Goal: Task Accomplishment & Management: Use online tool/utility

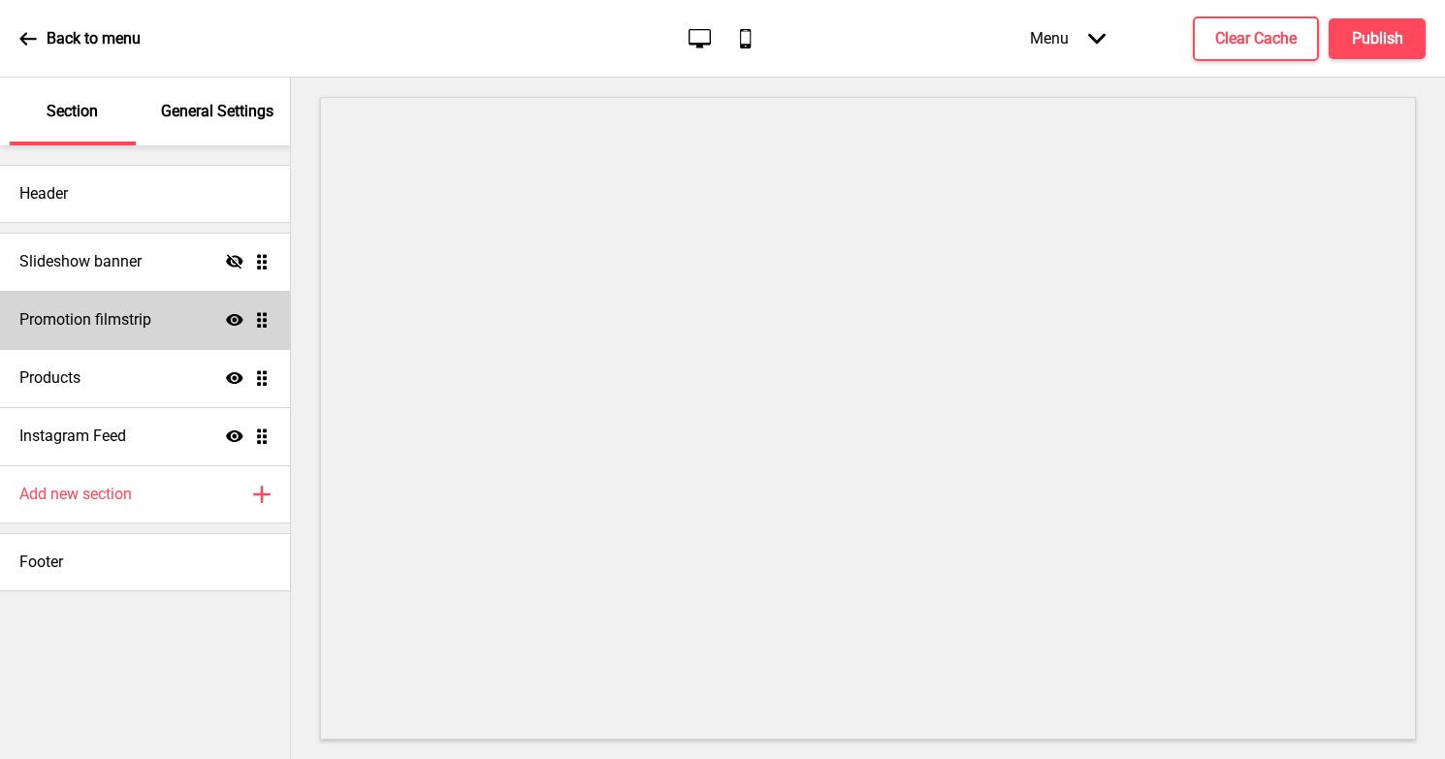
click at [159, 312] on div "Promotion filmstrip Show Drag" at bounding box center [145, 320] width 290 height 58
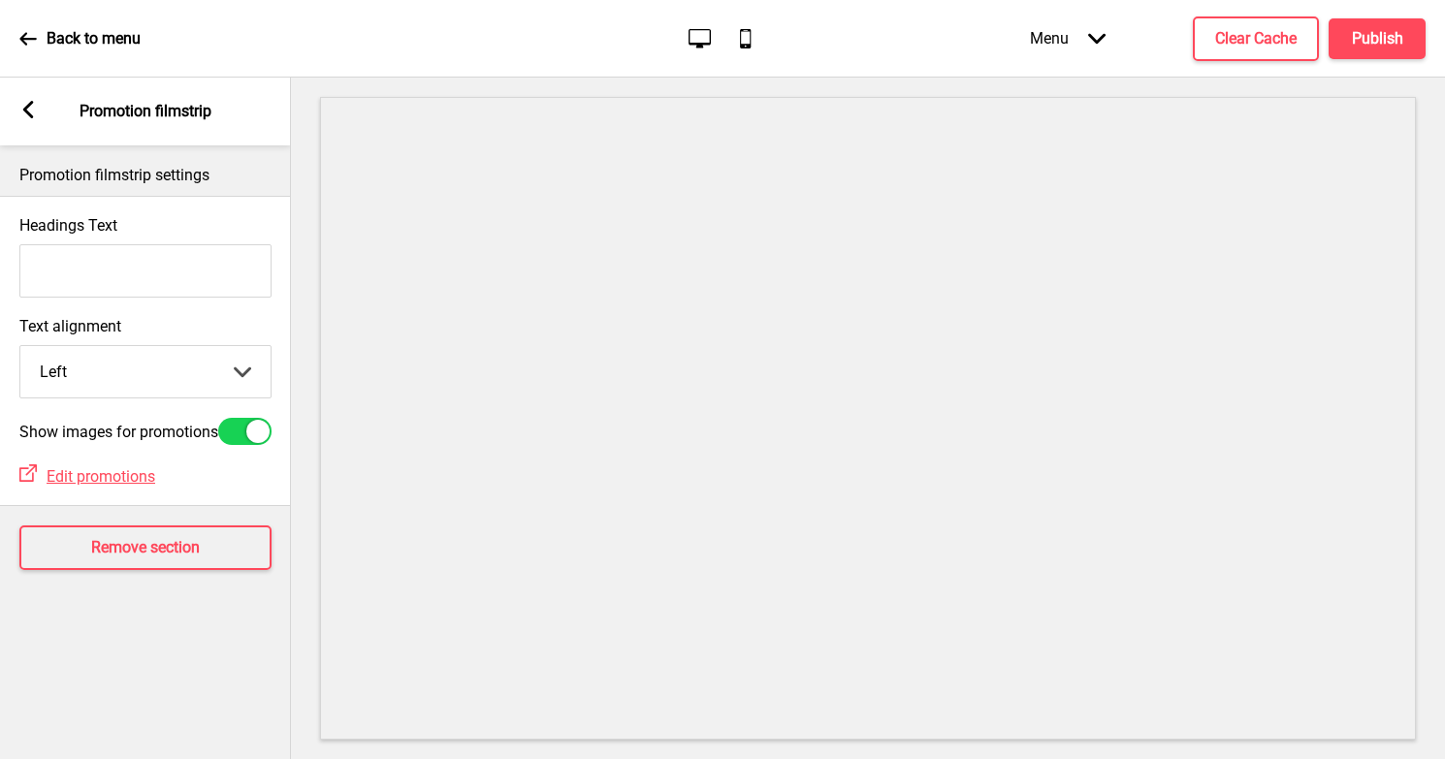
click at [179, 372] on select "Left Center Right" at bounding box center [145, 371] width 250 height 51
click at [179, 375] on select "Left Center Right" at bounding box center [145, 371] width 250 height 51
select select "left"
click at [31, 113] on icon at bounding box center [28, 109] width 11 height 17
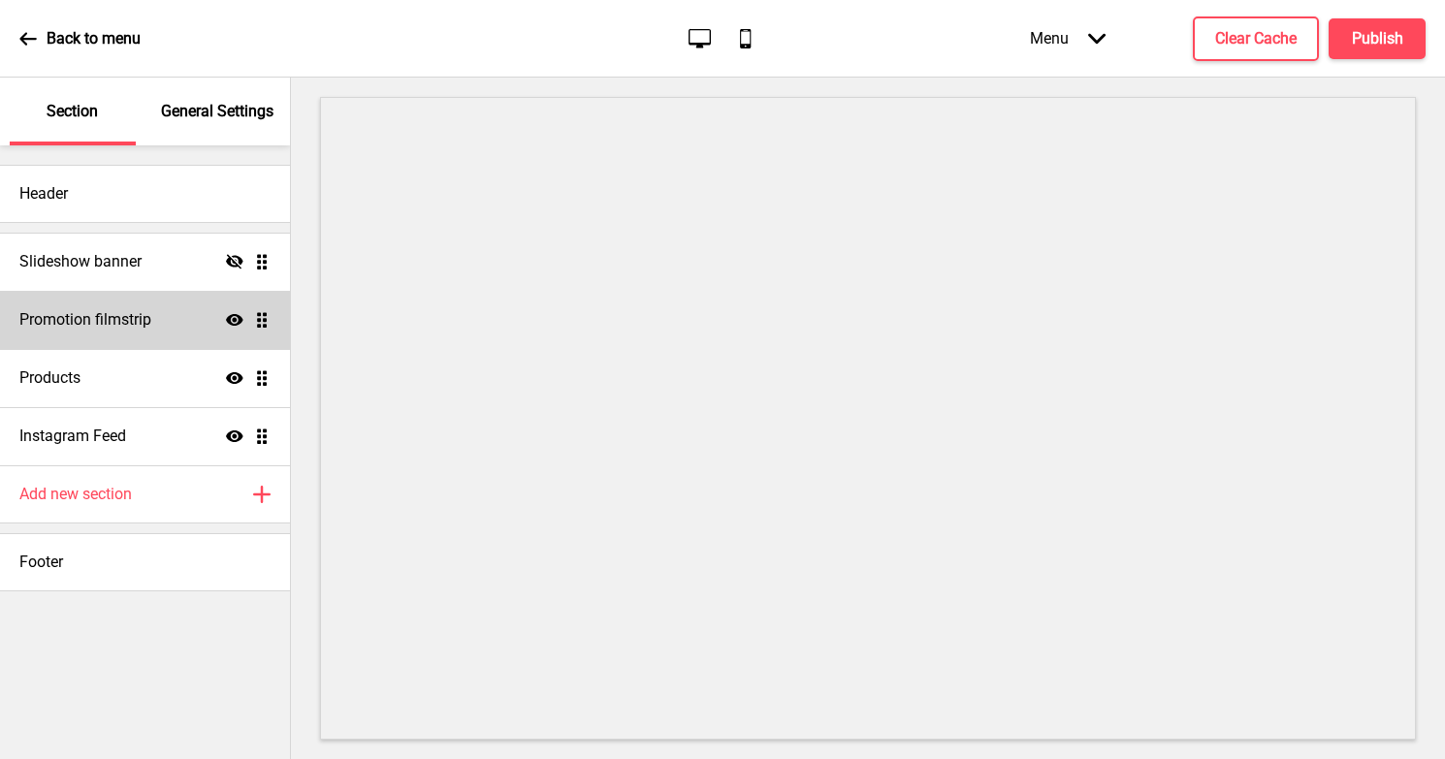
click at [157, 334] on div "Promotion filmstrip Show Drag" at bounding box center [145, 320] width 290 height 58
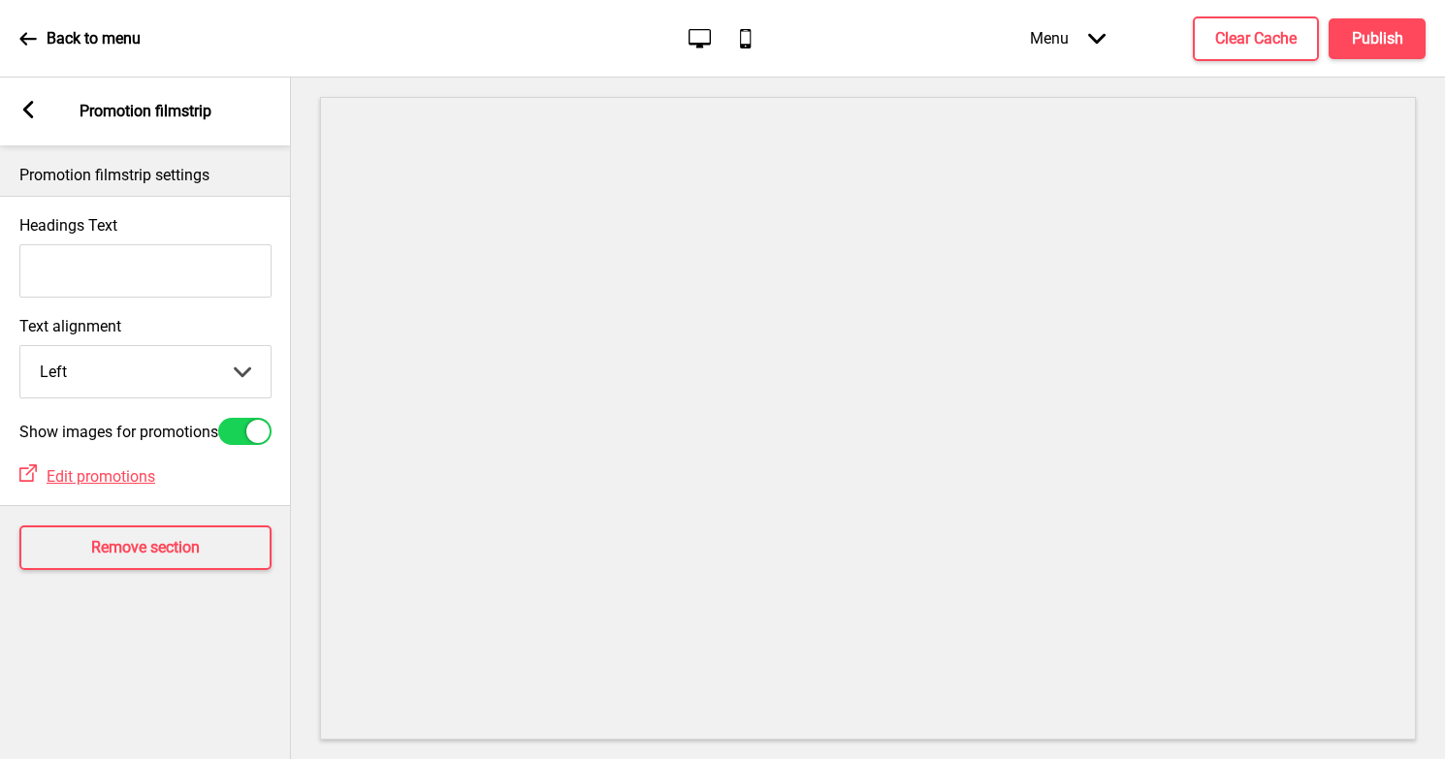
click at [93, 282] on input "Headings Text" at bounding box center [145, 270] width 252 height 53
type input "cccccc"
click at [109, 275] on input "cccccc" at bounding box center [145, 270] width 252 height 53
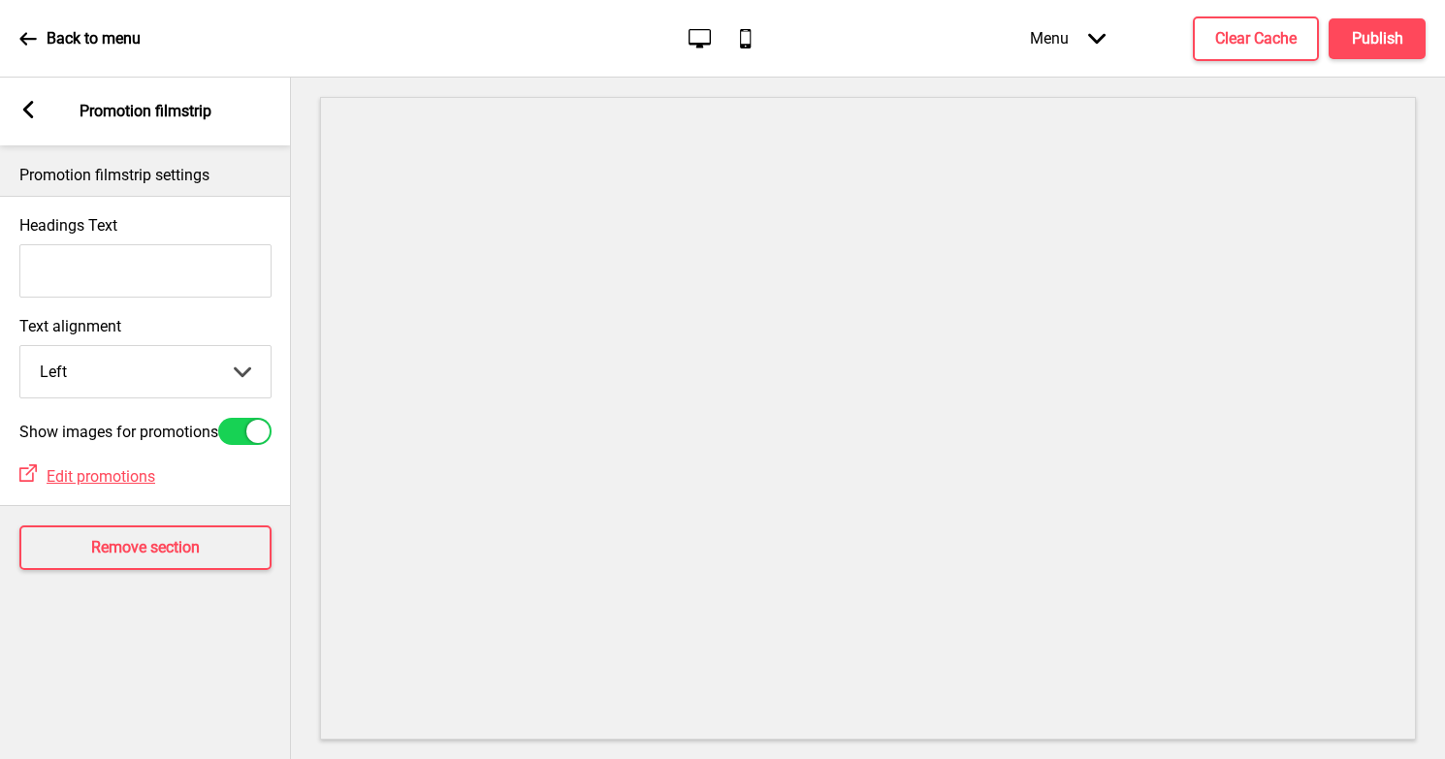
click at [196, 380] on select "Left Center Right" at bounding box center [145, 371] width 250 height 51
click at [143, 376] on select "Left Center Right" at bounding box center [145, 371] width 250 height 51
select select "left"
click at [38, 116] on div "Arrow left Promotion filmstrip" at bounding box center [145, 112] width 291 height 68
click at [29, 117] on rect at bounding box center [27, 109] width 17 height 17
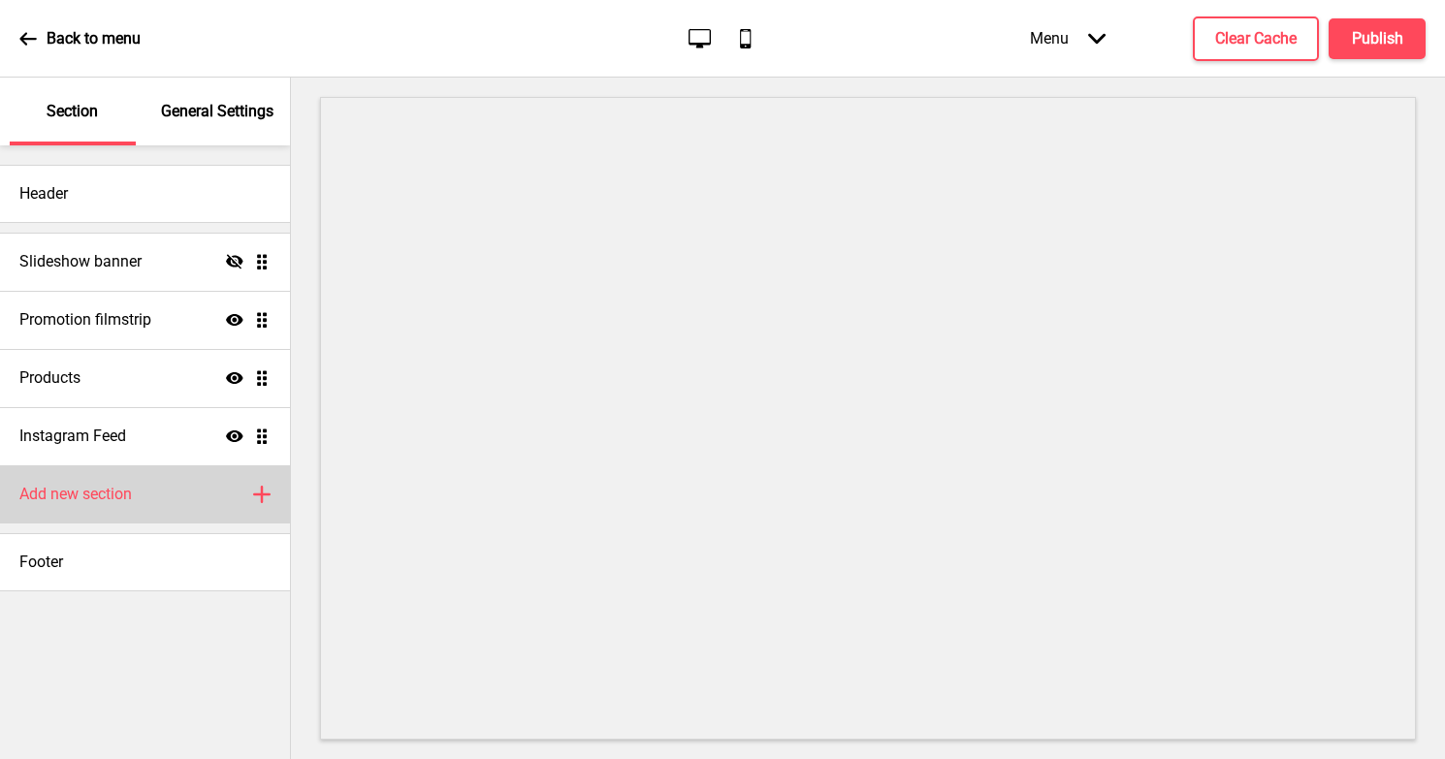
click at [109, 477] on div "Add new section Plus" at bounding box center [145, 494] width 290 height 58
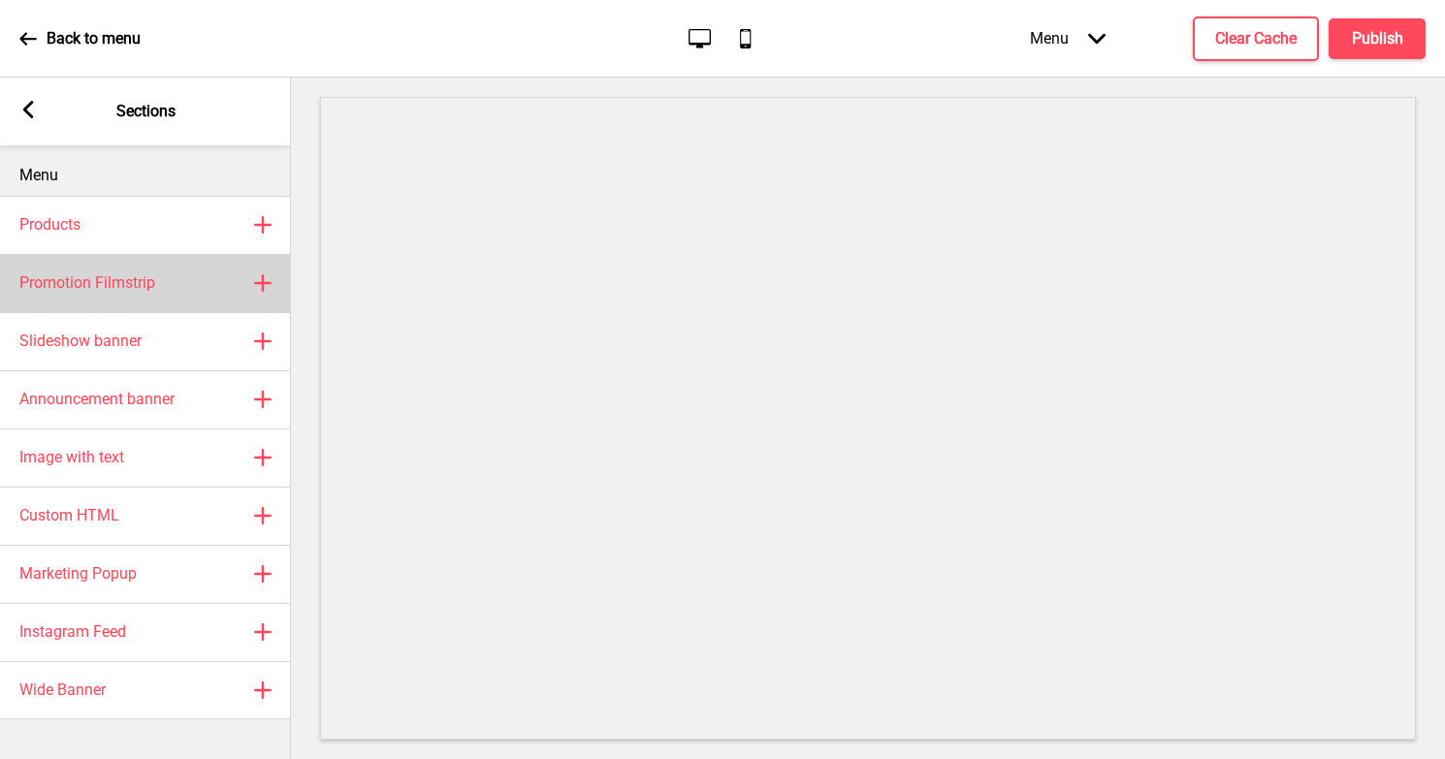
click at [111, 295] on div "Promotion Filmstrip Plus" at bounding box center [145, 283] width 291 height 58
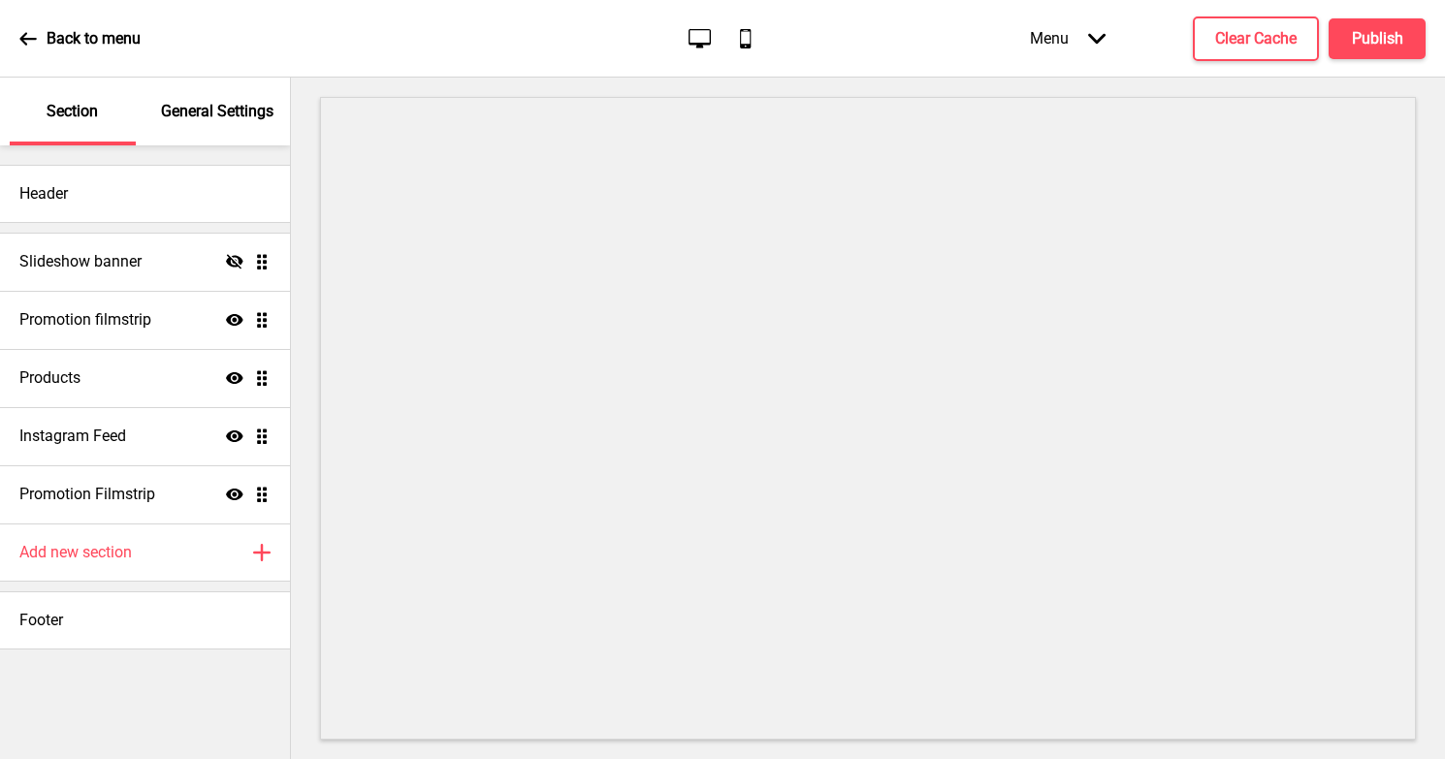
select select "center"
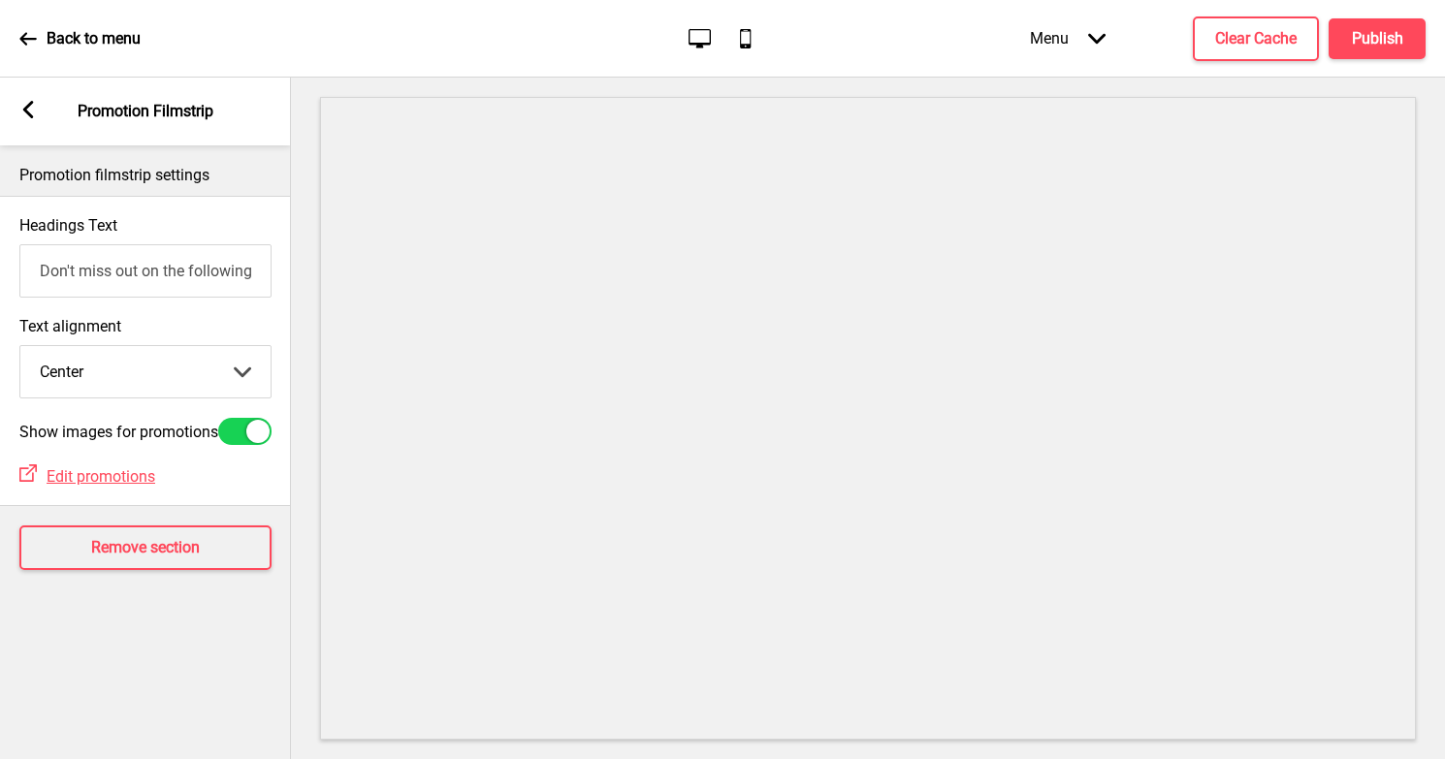
click at [34, 115] on rect at bounding box center [27, 109] width 17 height 17
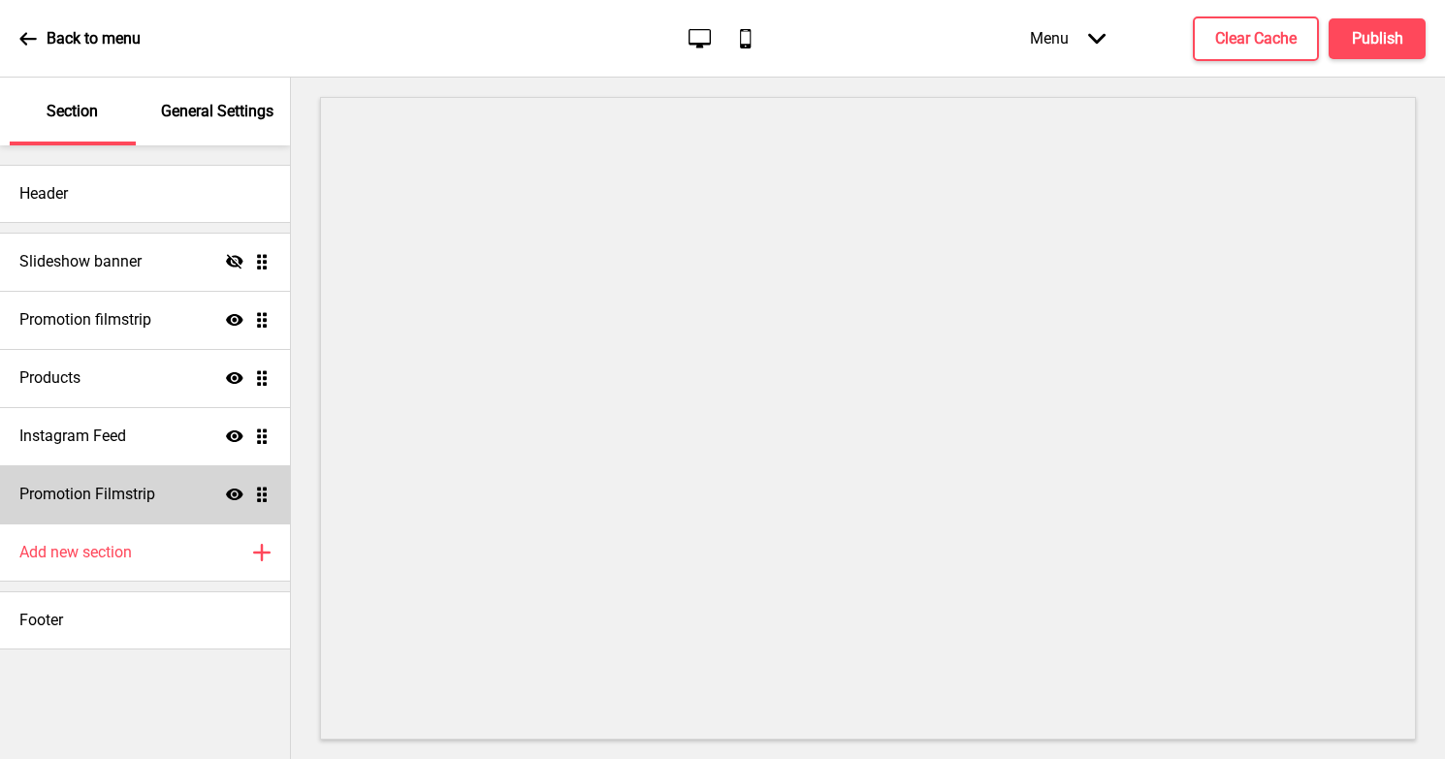
click at [184, 492] on div "Promotion Filmstrip Show Drag" at bounding box center [145, 494] width 290 height 58
select select "center"
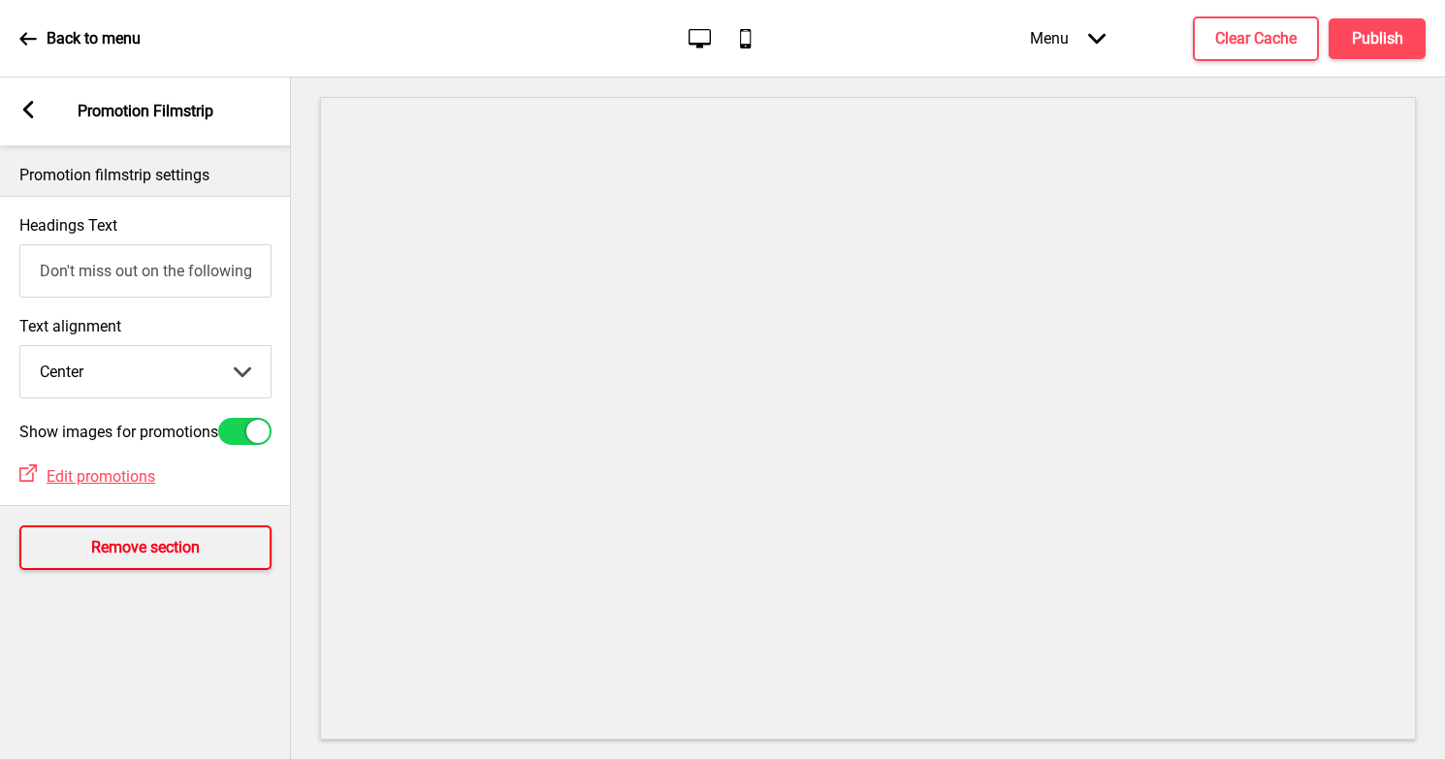
click at [162, 550] on h4 "Remove section" at bounding box center [145, 547] width 109 height 21
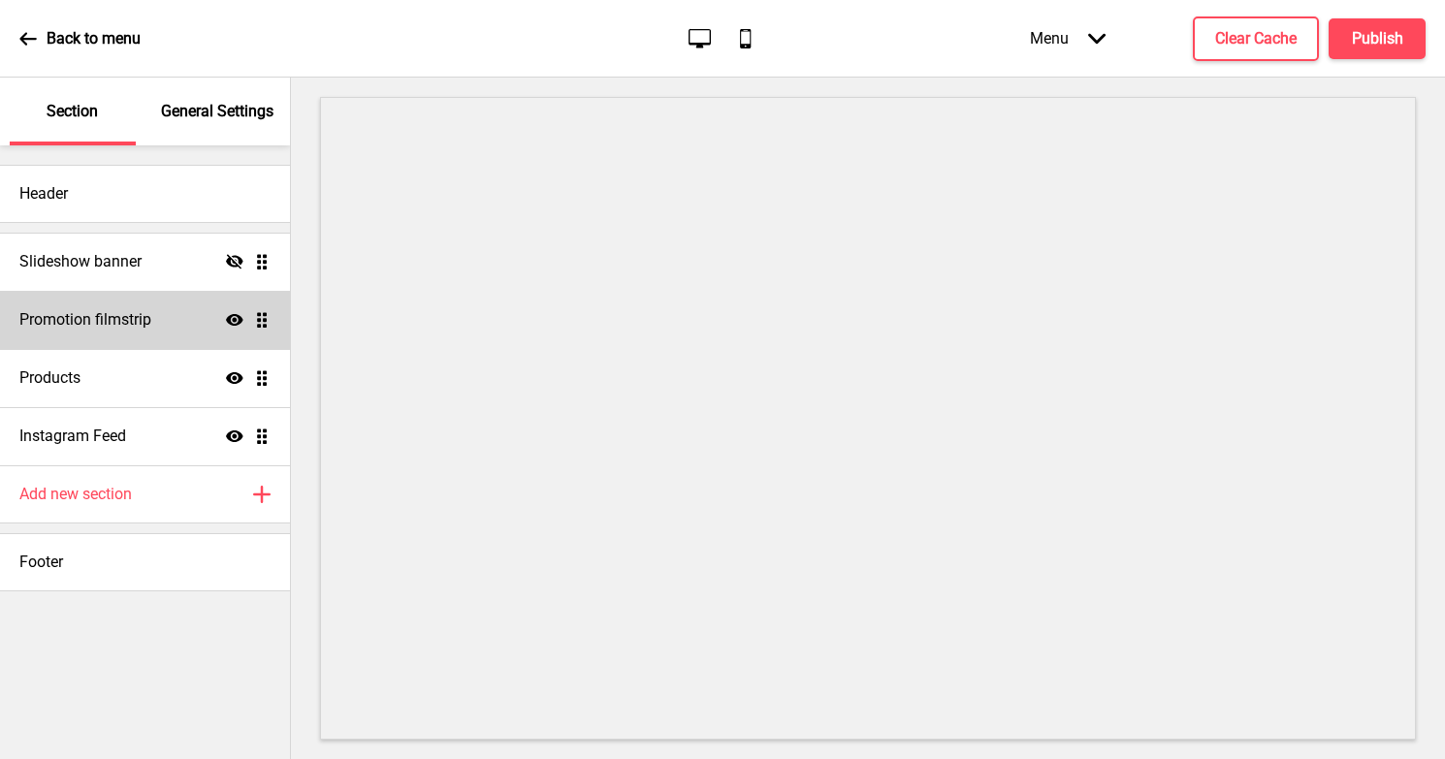
click at [70, 310] on h4 "Promotion filmstrip" at bounding box center [85, 319] width 132 height 21
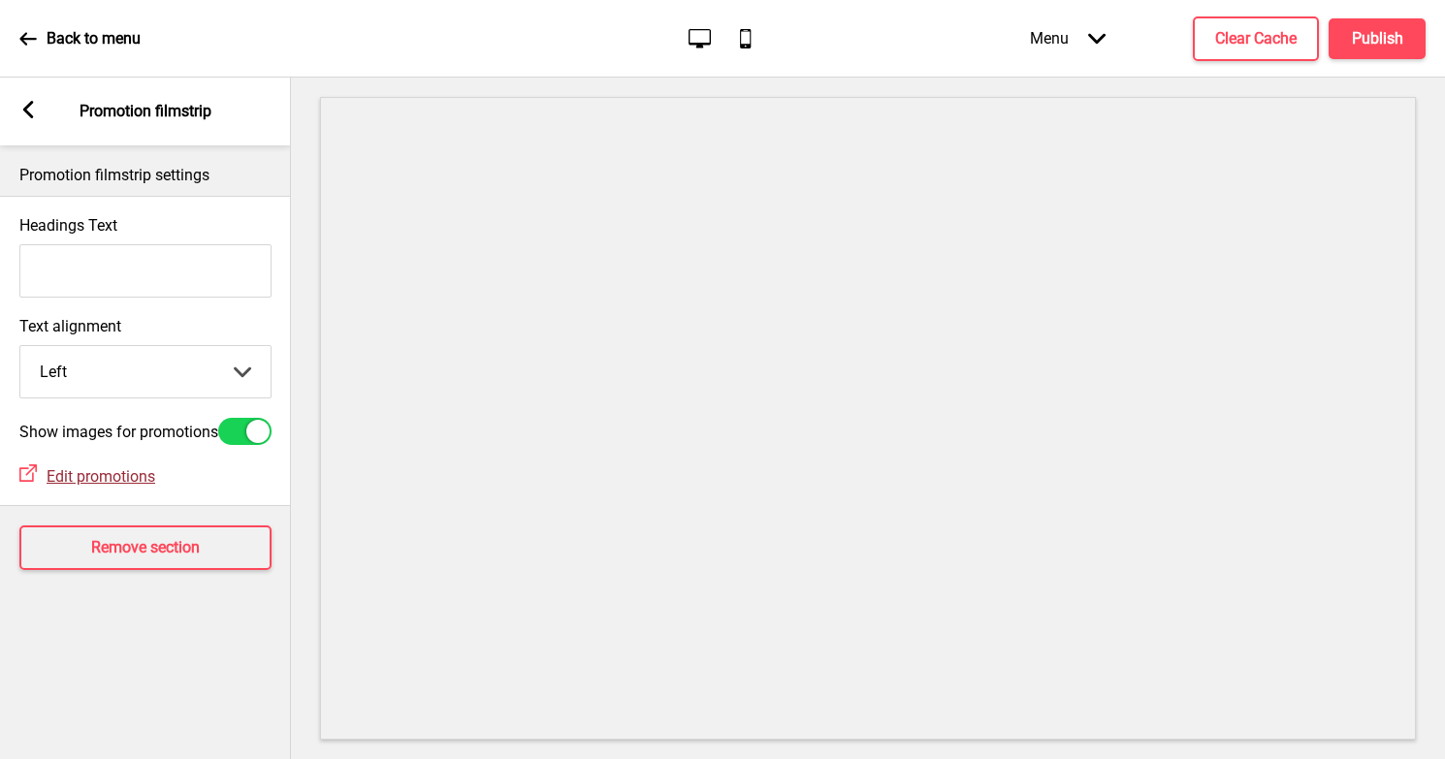
click at [80, 486] on span "Edit promotions" at bounding box center [101, 476] width 109 height 18
click at [106, 486] on span "Edit promotions" at bounding box center [101, 476] width 109 height 18
